Goal: Transaction & Acquisition: Purchase product/service

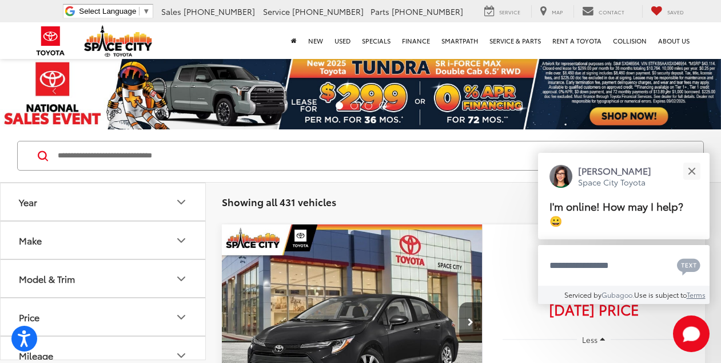
click at [70, 274] on div "Model & Trim" at bounding box center [47, 278] width 56 height 11
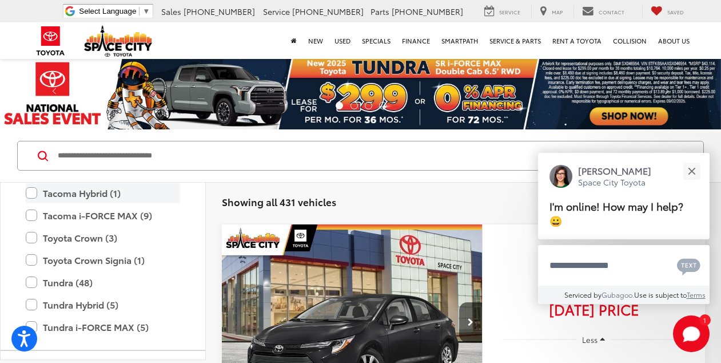
scroll to position [679, 0]
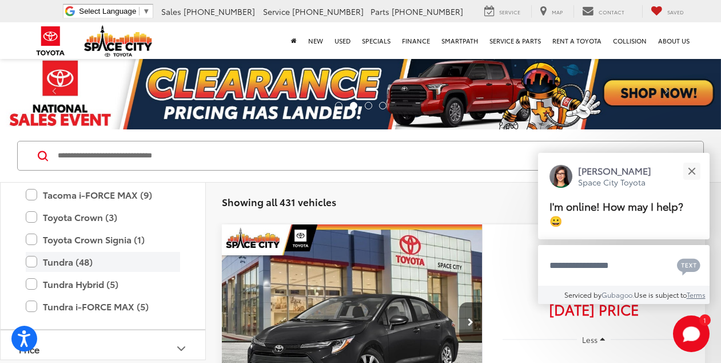
click at [34, 263] on label "Tundra (48)" at bounding box center [103, 262] width 154 height 20
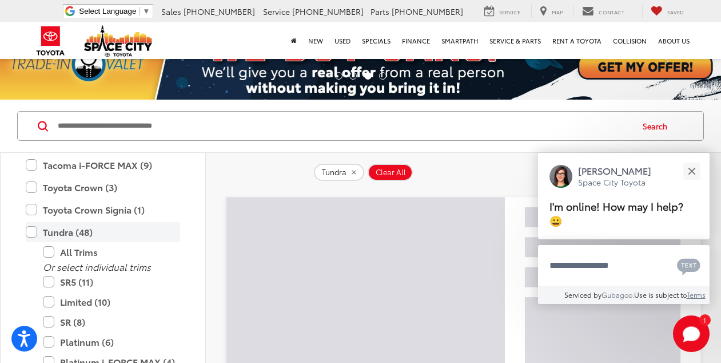
scroll to position [57, 0]
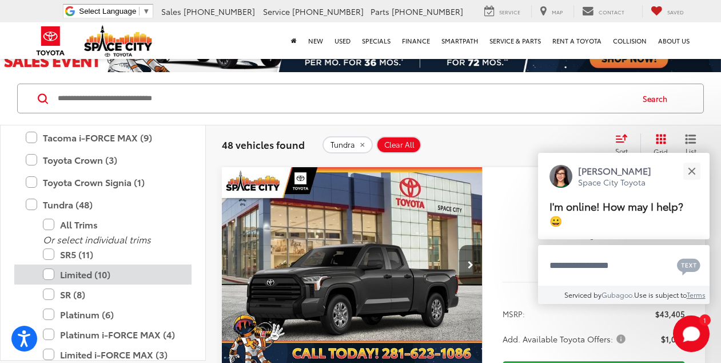
click at [45, 270] on label "Limited (10)" at bounding box center [111, 274] width 137 height 20
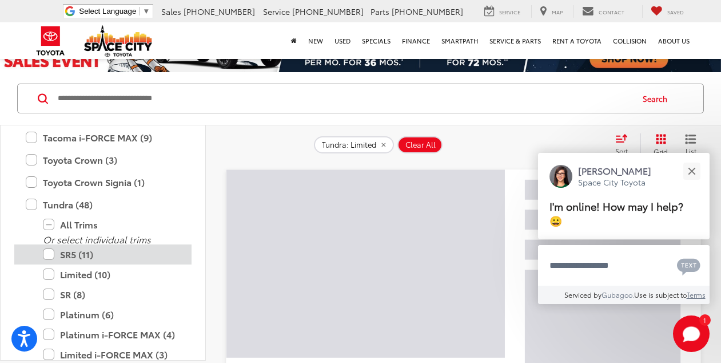
click at [47, 260] on label "SR5 (11)" at bounding box center [111, 254] width 137 height 20
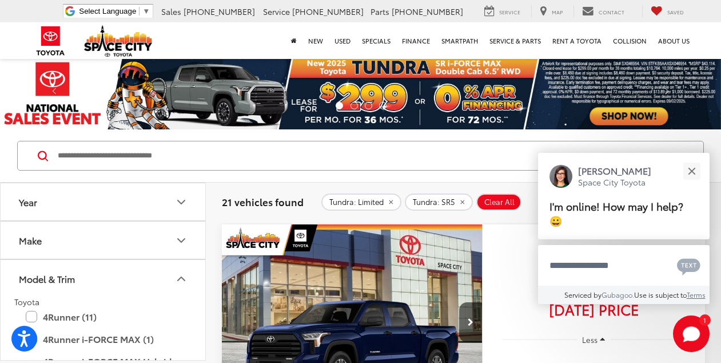
click at [84, 196] on button "Year" at bounding box center [104, 201] width 206 height 37
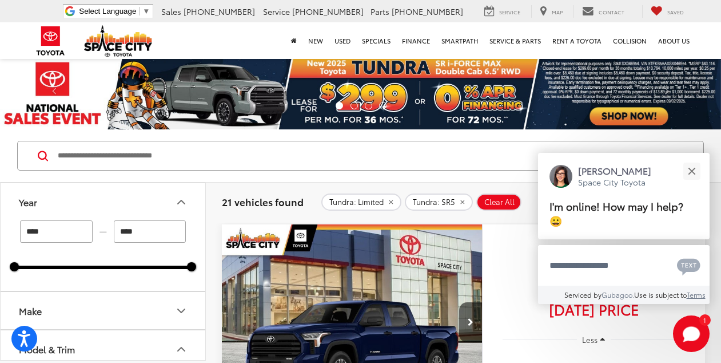
click at [84, 196] on button "Year" at bounding box center [104, 201] width 206 height 37
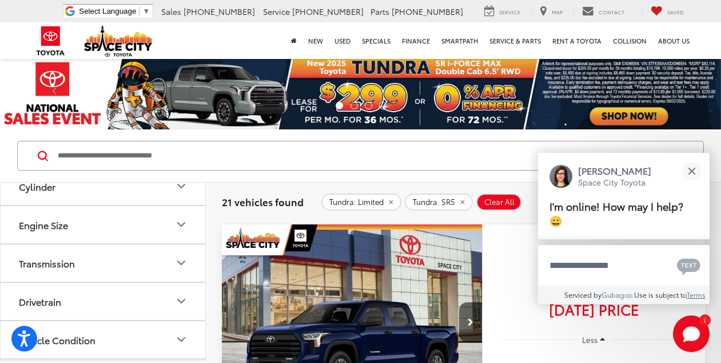
scroll to position [1129, 0]
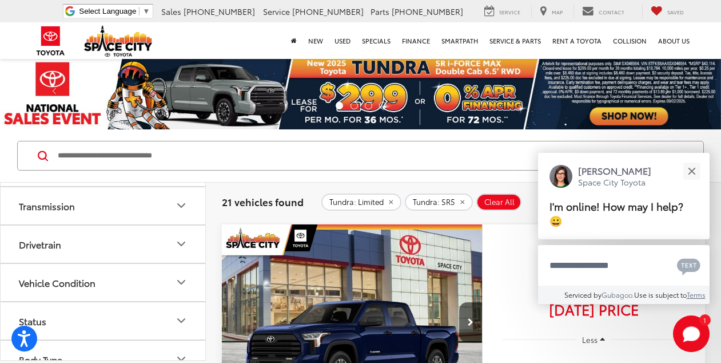
click at [81, 242] on button "Drivetrain" at bounding box center [104, 243] width 206 height 37
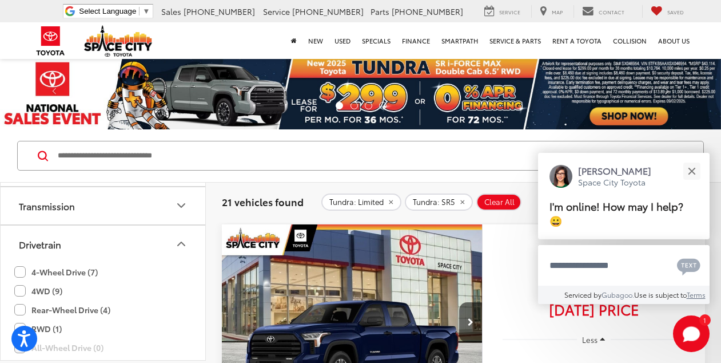
click at [25, 271] on label "4-Wheel Drive (7)" at bounding box center [56, 272] width 84 height 19
click at [23, 286] on label "4WD (9)" at bounding box center [38, 290] width 48 height 19
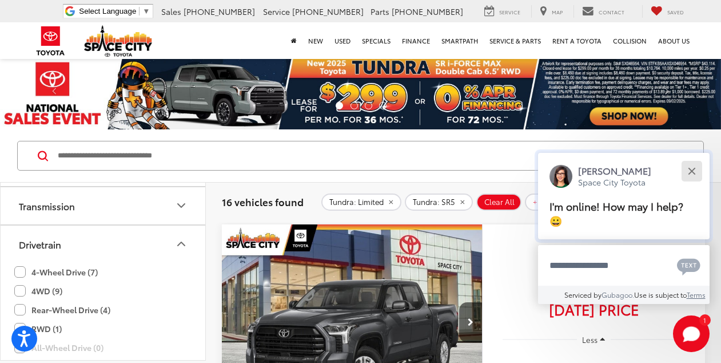
click at [693, 172] on div "Close" at bounding box center [691, 170] width 7 height 7
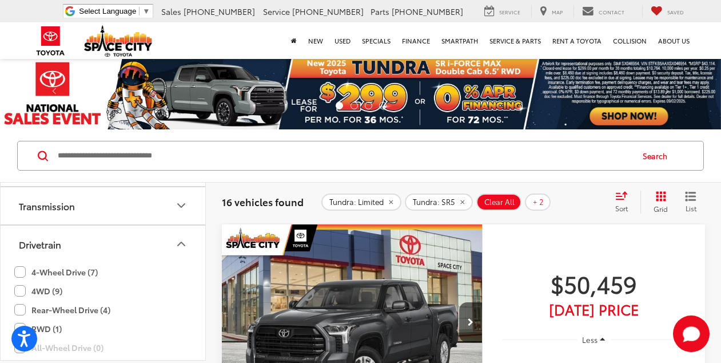
click at [627, 203] on span "Sort" at bounding box center [621, 208] width 13 height 10
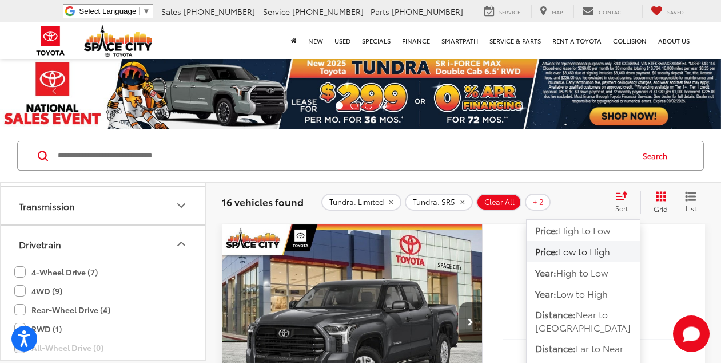
click at [627, 203] on span "Sort" at bounding box center [621, 208] width 13 height 10
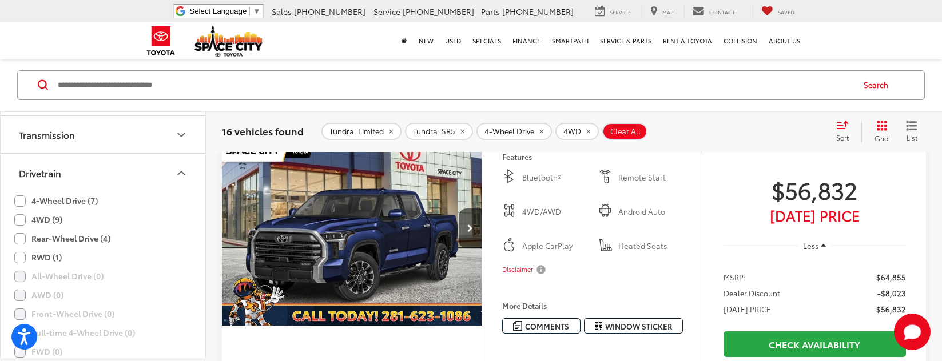
scroll to position [572, 0]
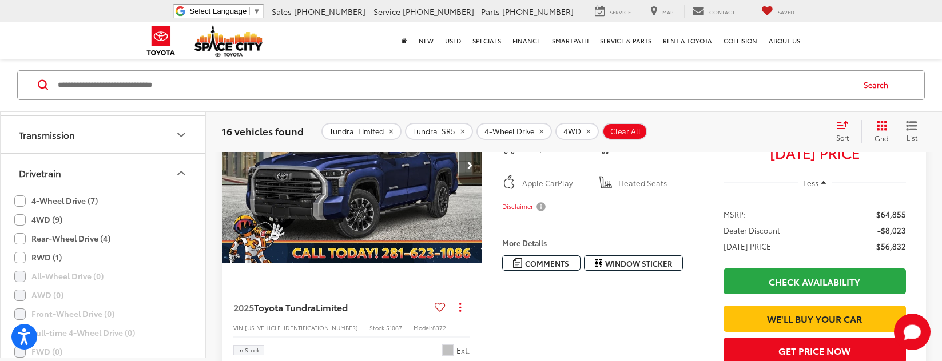
click at [542, 219] on button "Disclaimer" at bounding box center [525, 207] width 46 height 24
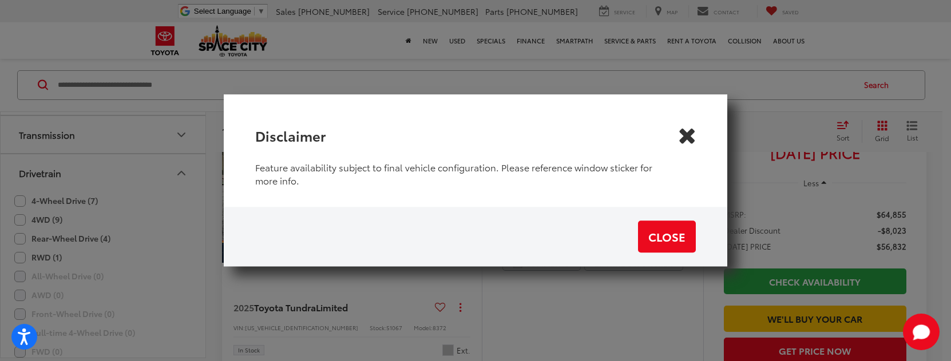
click at [686, 140] on icon "Close" at bounding box center [686, 135] width 18 height 18
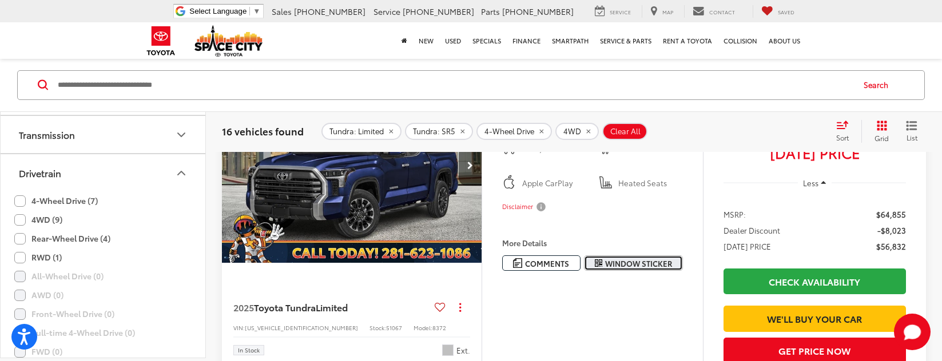
click at [627, 269] on span "Window Sticker" at bounding box center [638, 264] width 67 height 11
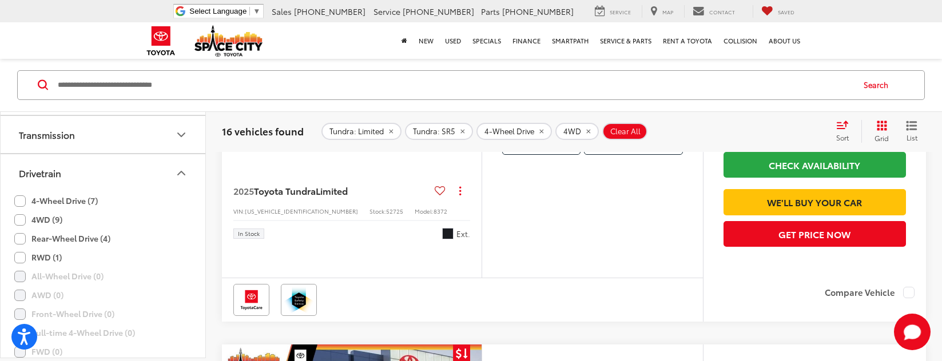
scroll to position [1087, 0]
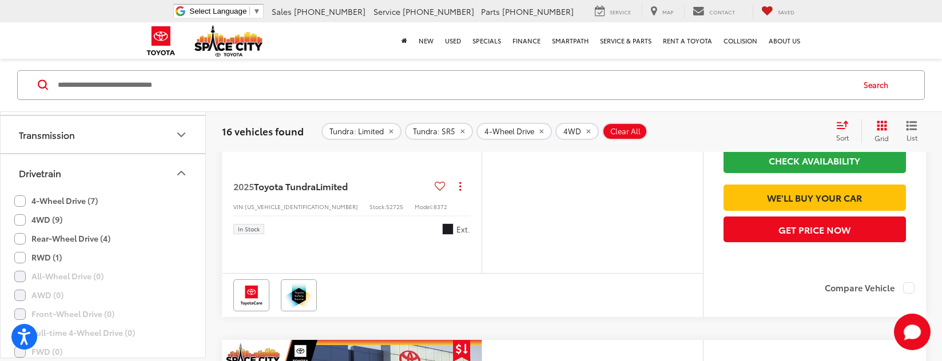
click at [614, 148] on span "Window Sticker" at bounding box center [638, 142] width 67 height 11
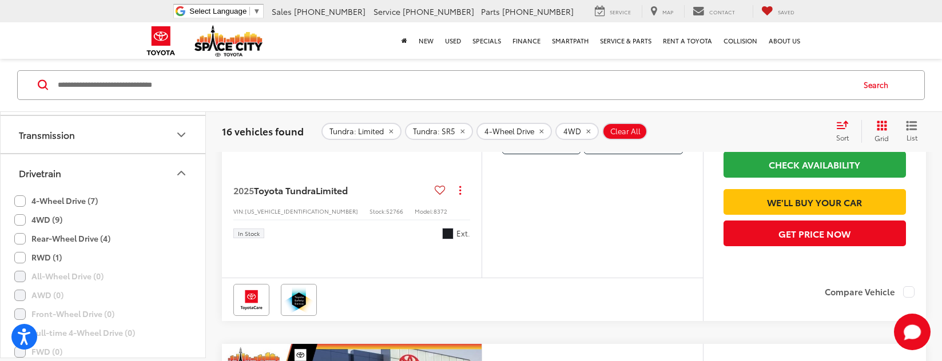
scroll to position [1487, 0]
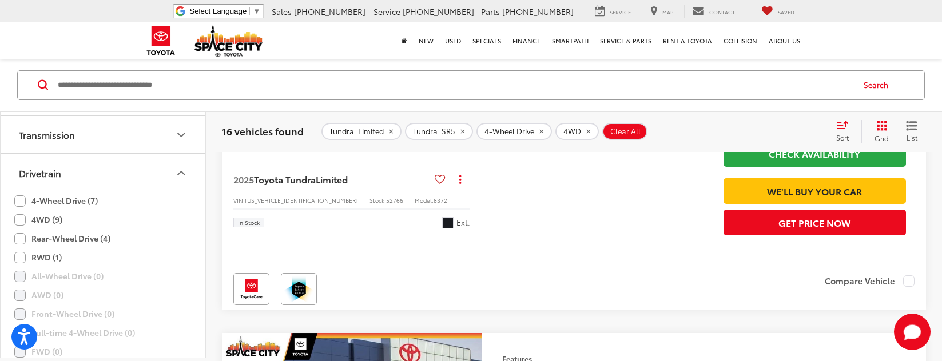
click at [663, 141] on span "Window Sticker" at bounding box center [638, 135] width 67 height 11
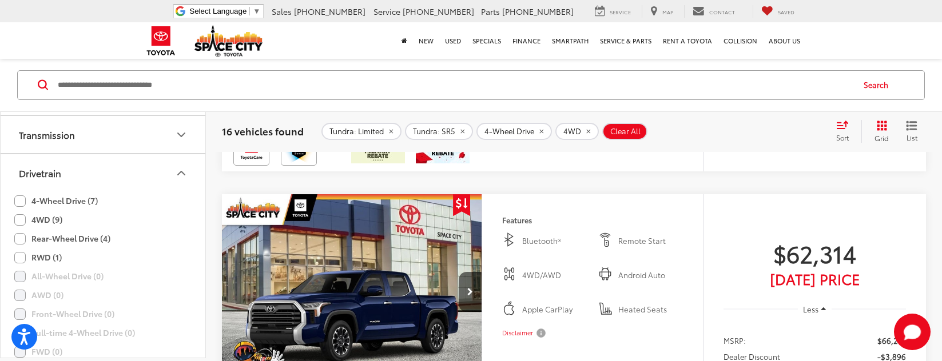
scroll to position [3660, 0]
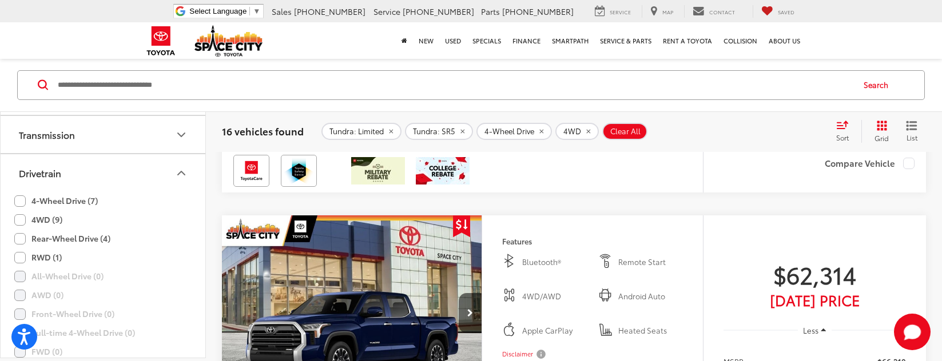
scroll to position [3603, 0]
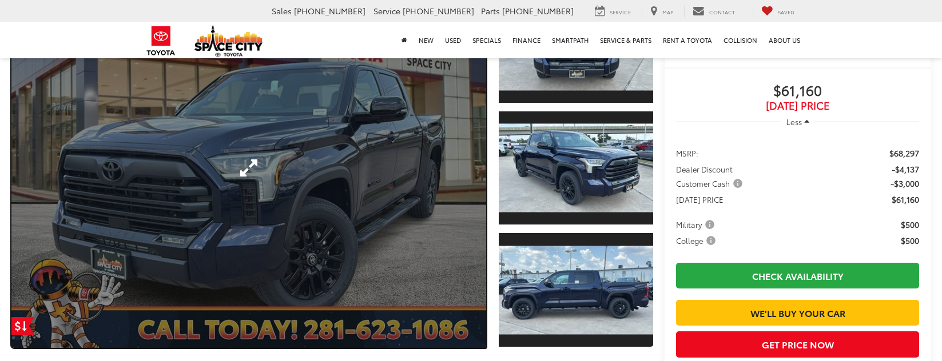
click at [377, 211] on link "Expand Photo 0" at bounding box center [248, 169] width 475 height 360
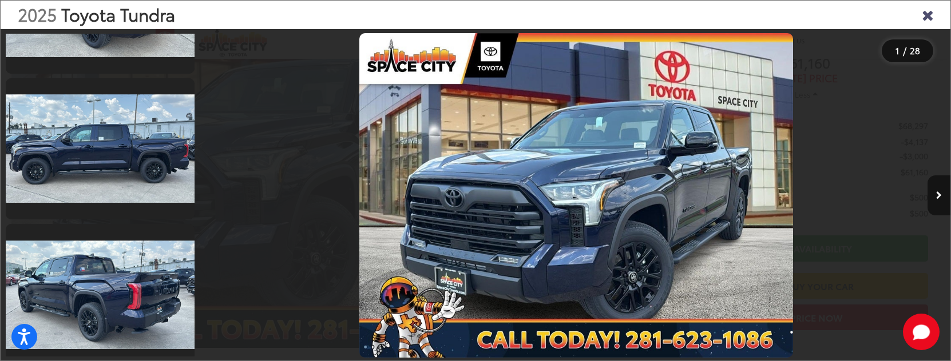
scroll to position [801, 0]
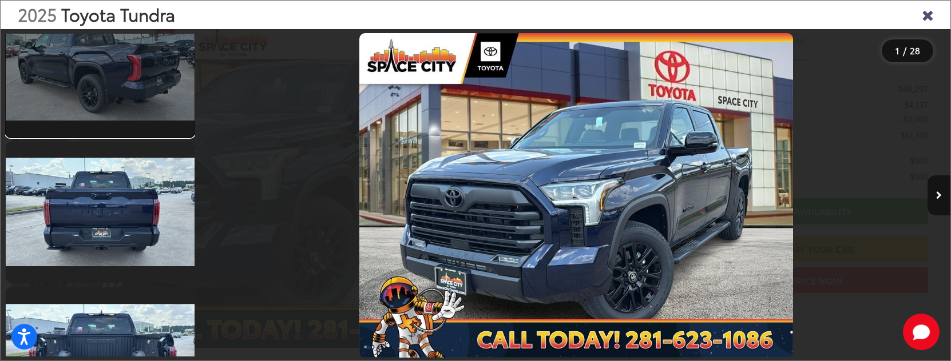
click at [97, 74] on link at bounding box center [100, 66] width 189 height 142
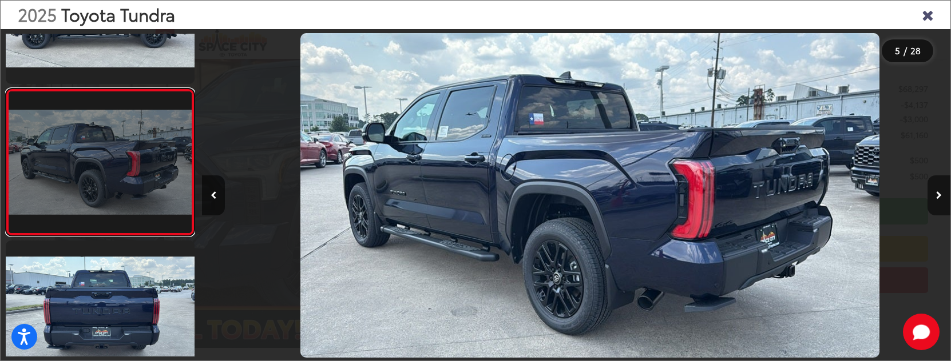
scroll to position [0, 2992]
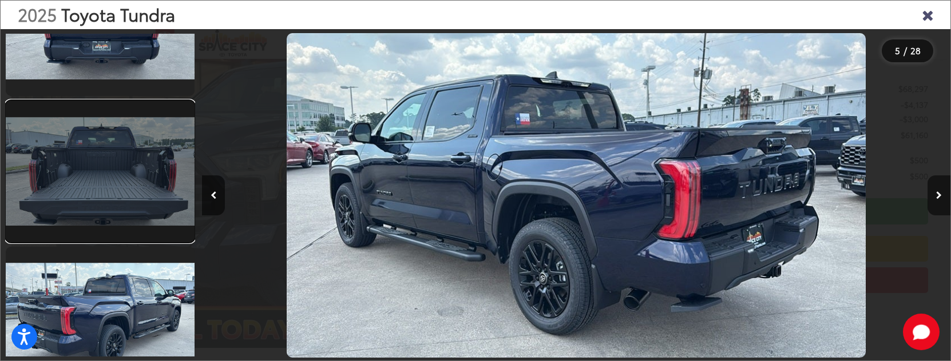
click at [134, 181] on link at bounding box center [100, 172] width 189 height 142
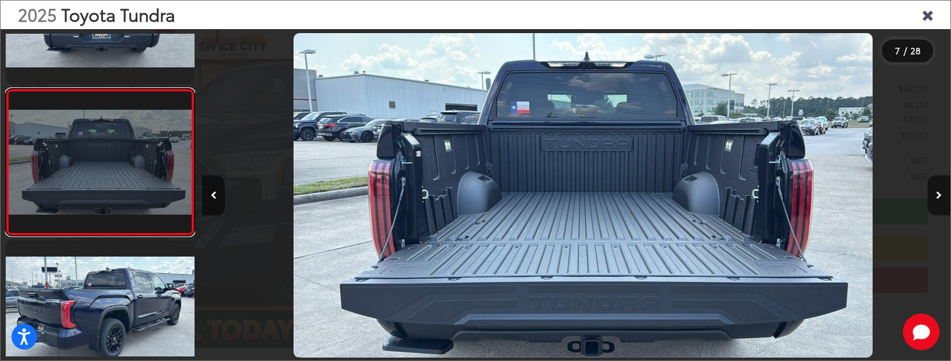
scroll to position [0, 4488]
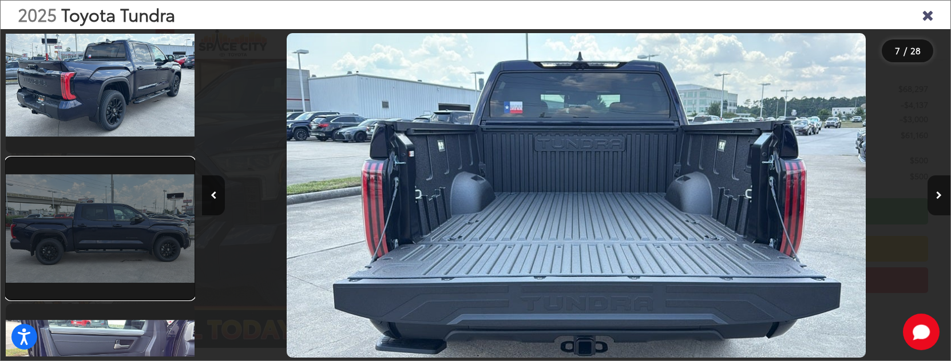
click at [138, 204] on link at bounding box center [100, 229] width 189 height 142
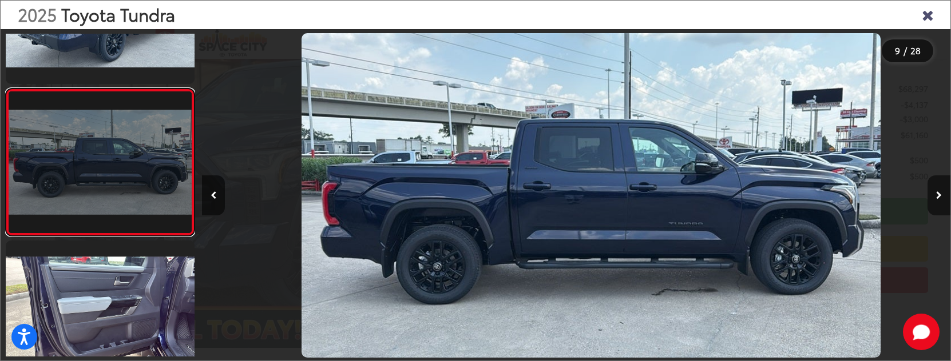
scroll to position [0, 5985]
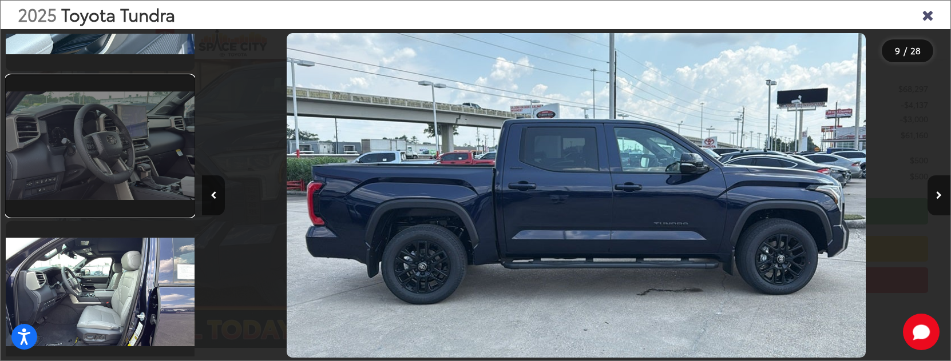
click at [136, 187] on link at bounding box center [100, 146] width 189 height 142
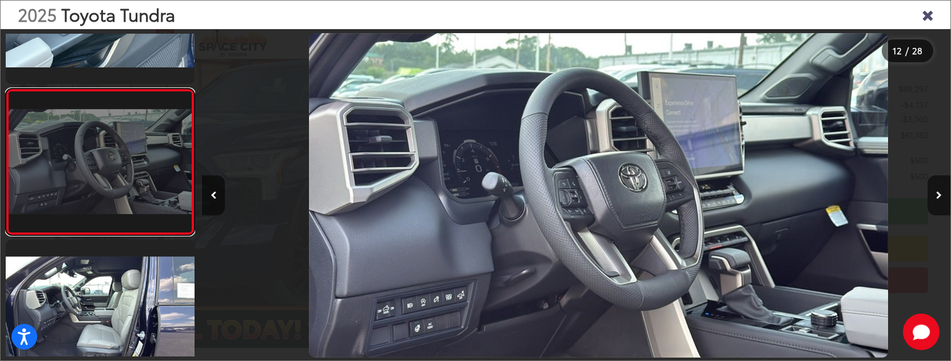
scroll to position [0, 8229]
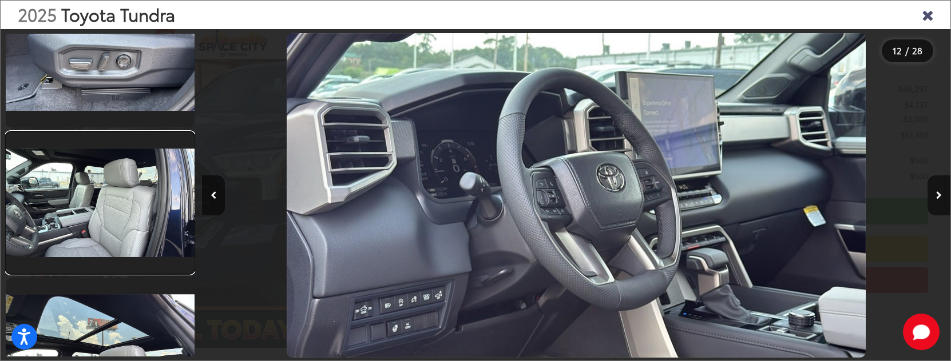
click at [136, 187] on link at bounding box center [100, 203] width 189 height 142
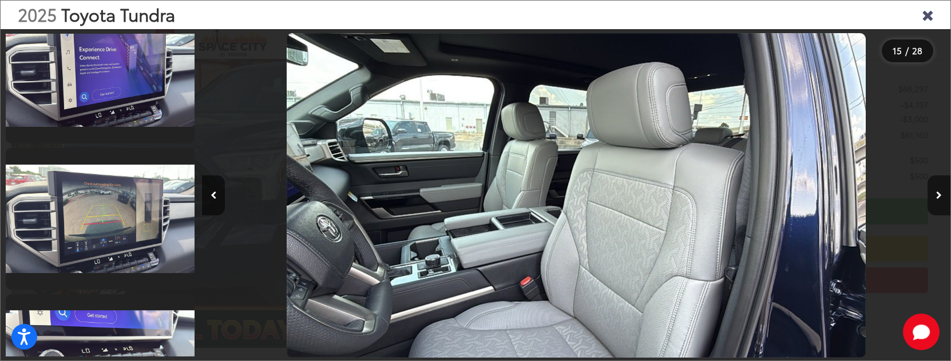
scroll to position [3593, 0]
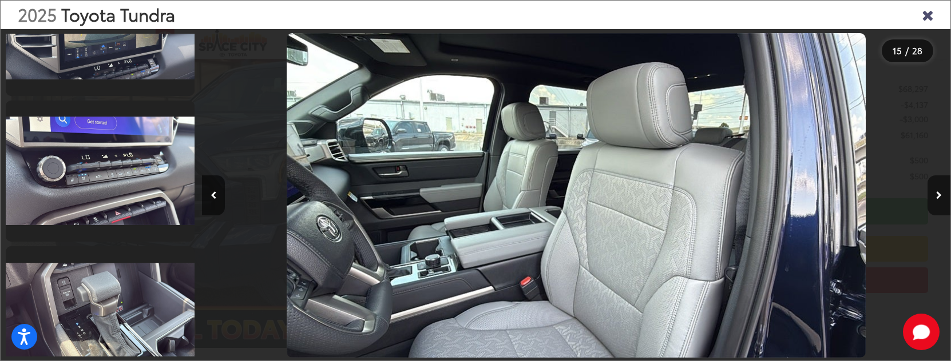
click at [919, 17] on div "2025 Toyota Tundra" at bounding box center [475, 15] width 949 height 29
click at [927, 15] on icon "Close gallery" at bounding box center [926, 14] width 11 height 15
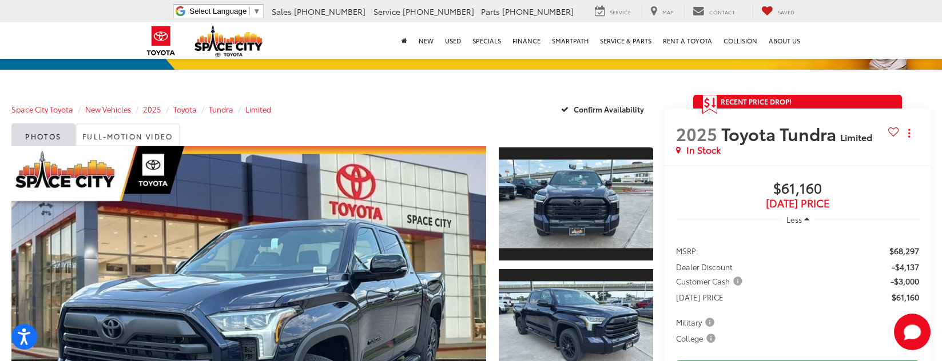
scroll to position [229, 0]
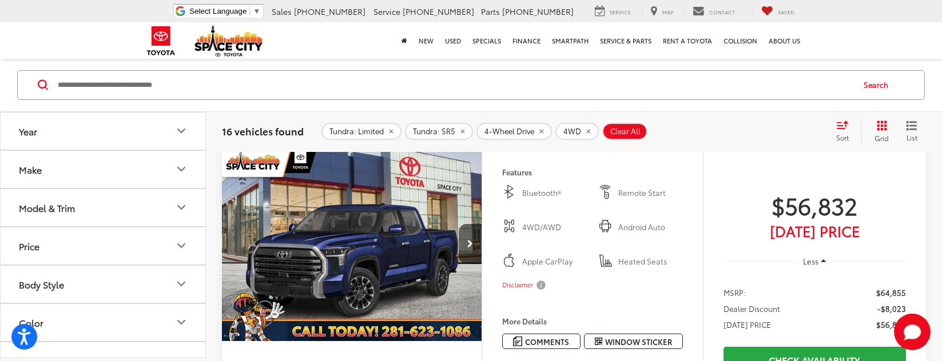
scroll to position [608, 0]
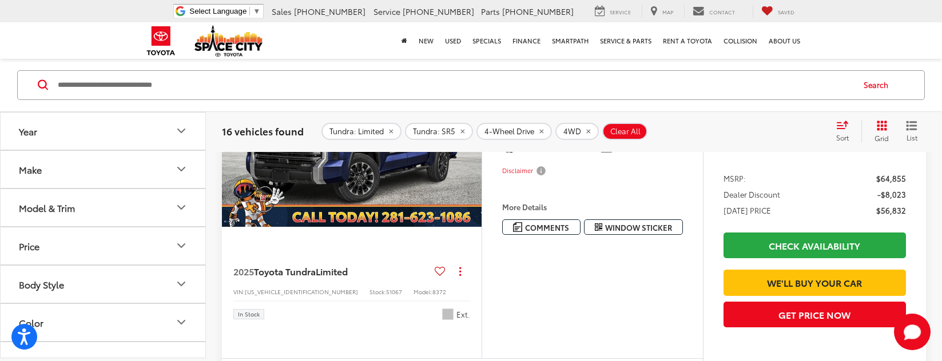
click at [393, 217] on img "2025 Toyota Tundra Limited 0" at bounding box center [351, 130] width 261 height 196
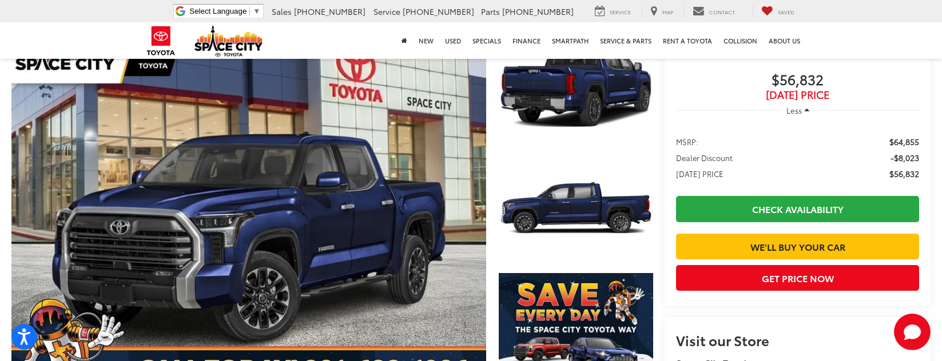
scroll to position [171, 0]
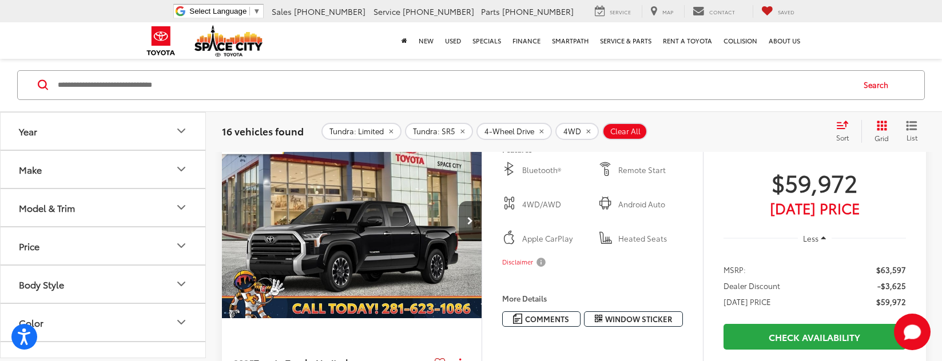
scroll to position [1008, 0]
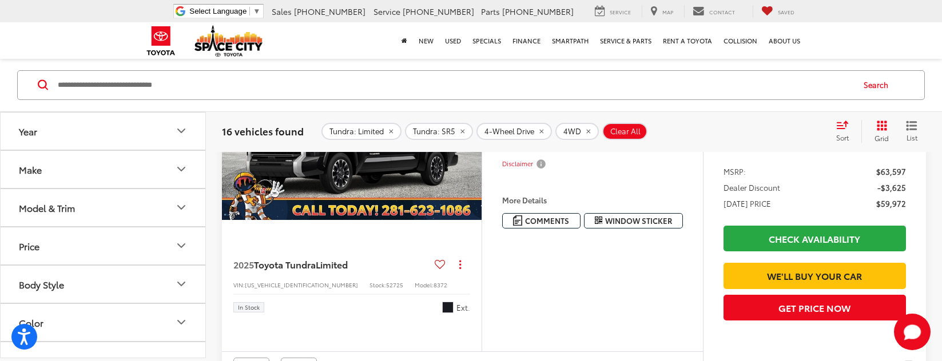
click at [364, 221] on img "2025 Toyota Tundra Limited 0" at bounding box center [351, 123] width 261 height 196
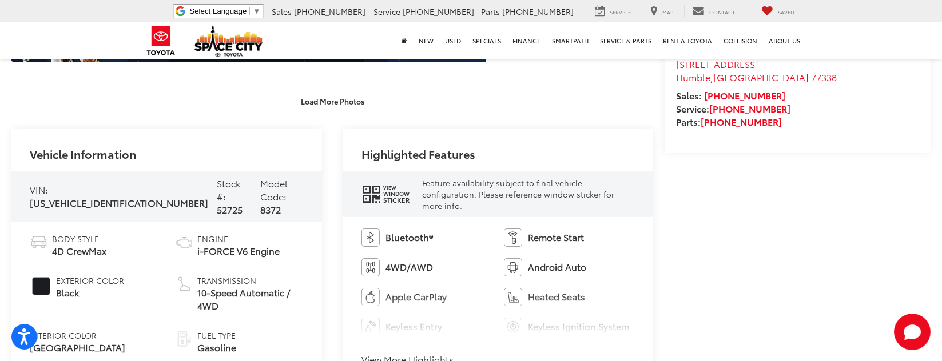
scroll to position [572, 0]
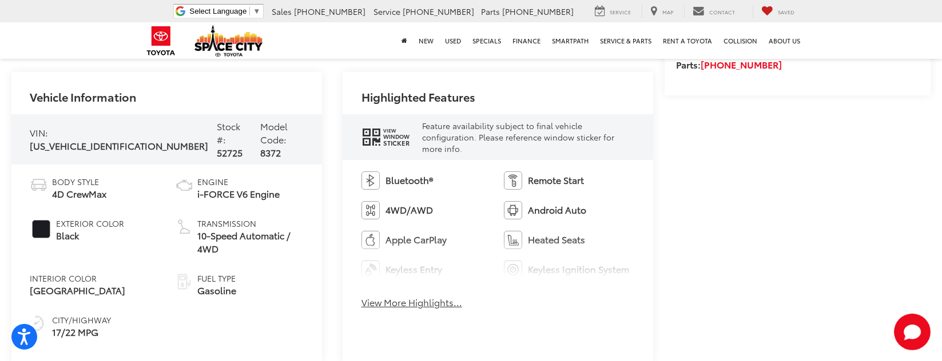
click at [371, 141] on icon "window sticker" at bounding box center [371, 137] width 17 height 19
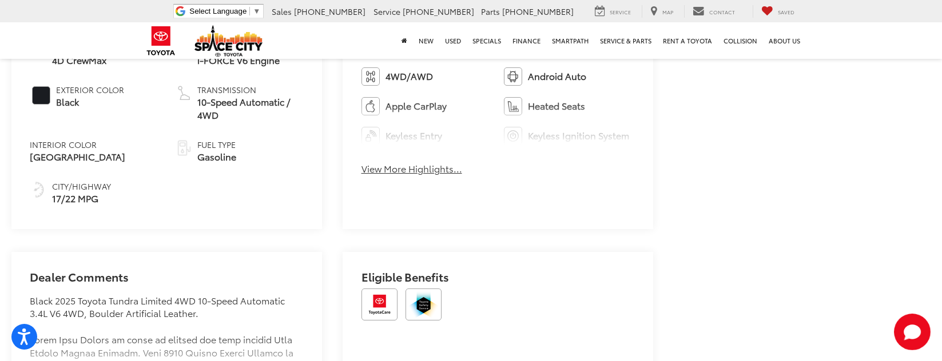
scroll to position [686, 0]
